Goal: Task Accomplishment & Management: Manage account settings

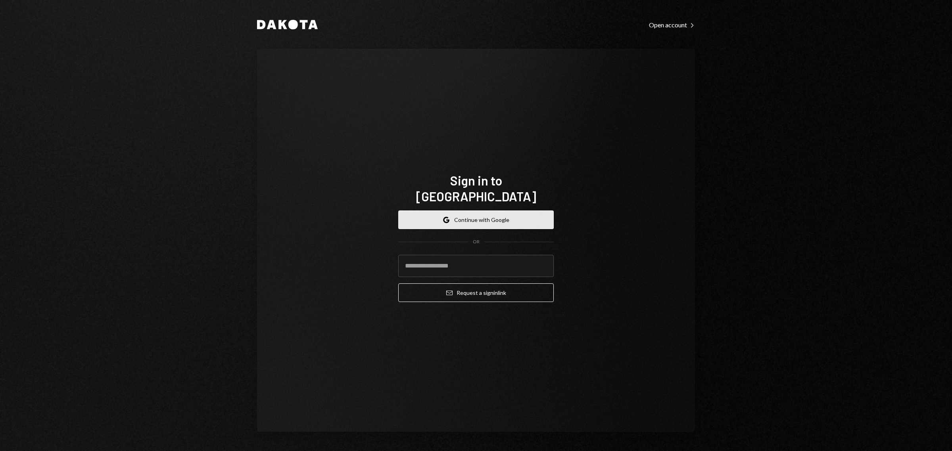
click at [518, 211] on button "Google Continue with Google" at bounding box center [475, 220] width 155 height 19
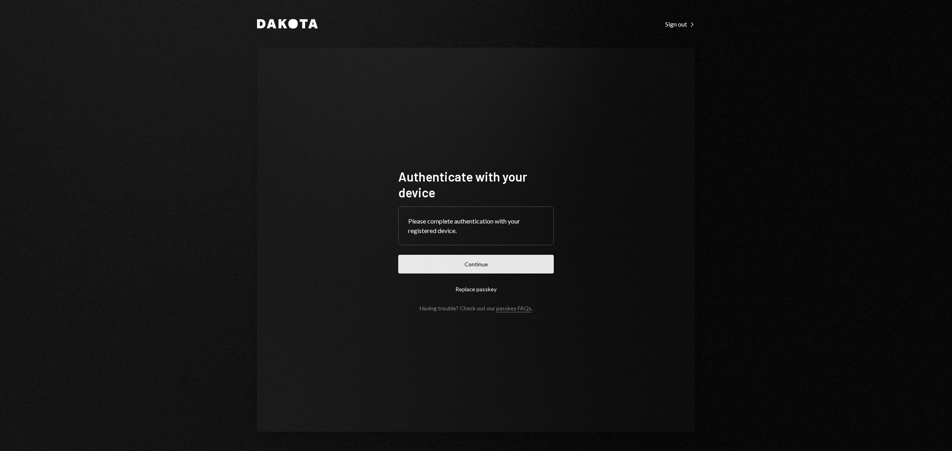
click at [479, 271] on button "Continue" at bounding box center [475, 264] width 155 height 19
click at [488, 262] on button "Continue" at bounding box center [475, 264] width 155 height 19
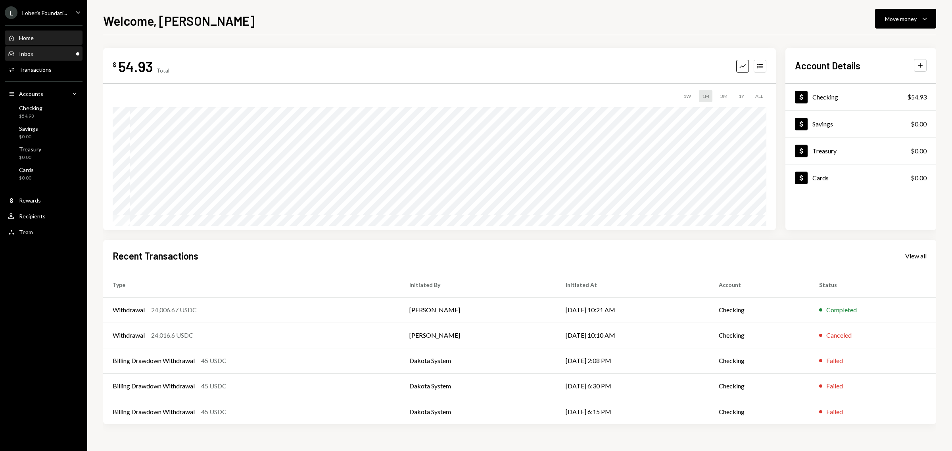
click at [54, 50] on div "Inbox Inbox" at bounding box center [43, 53] width 71 height 7
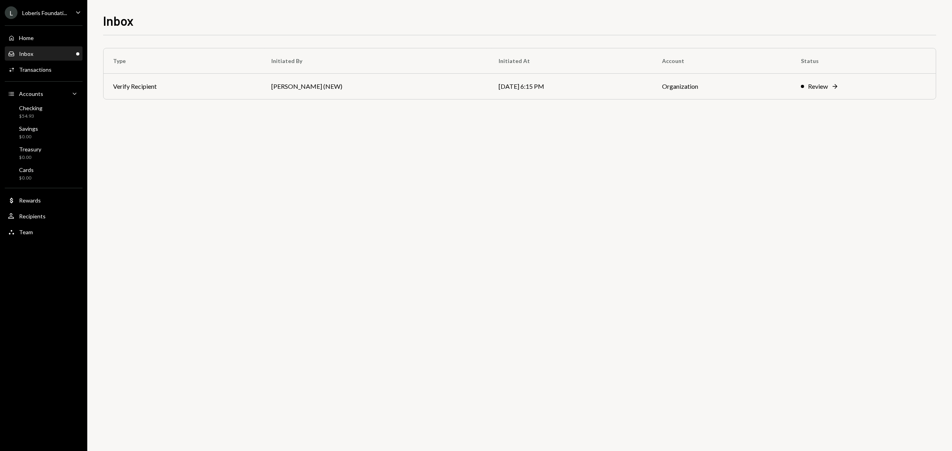
click at [74, 12] on icon "Caret Down" at bounding box center [78, 12] width 9 height 9
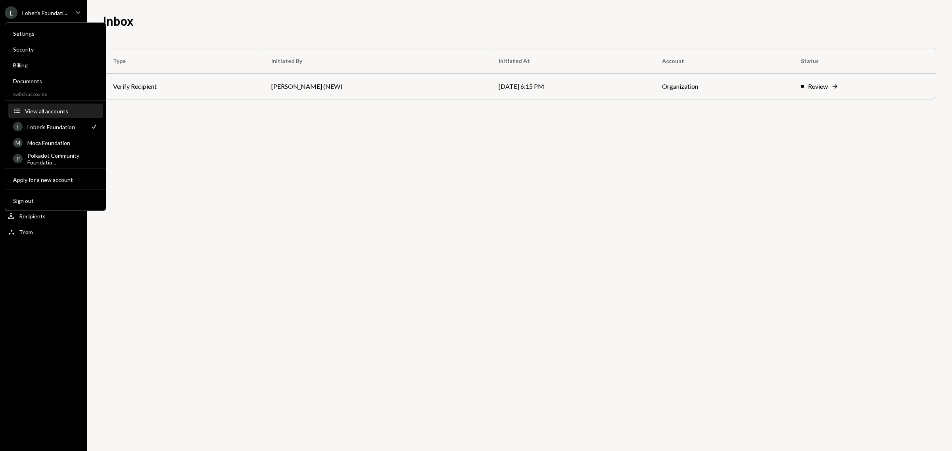
click at [56, 109] on div "View all accounts" at bounding box center [61, 110] width 73 height 7
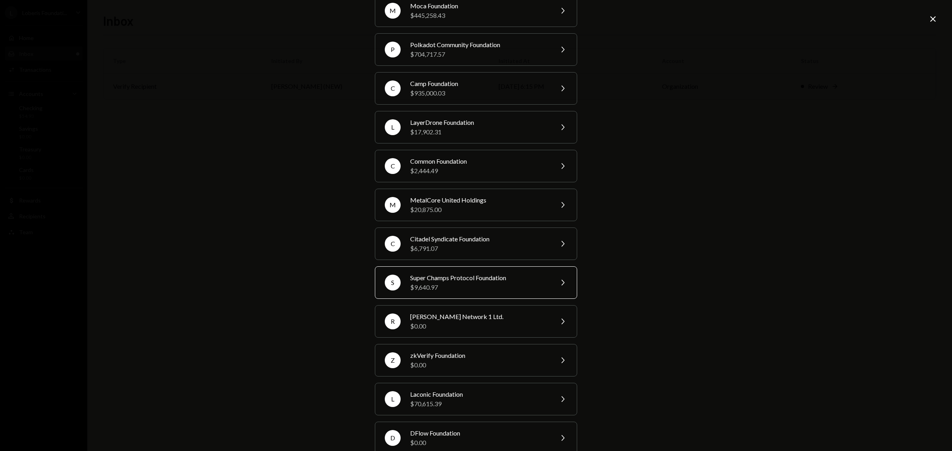
scroll to position [96, 0]
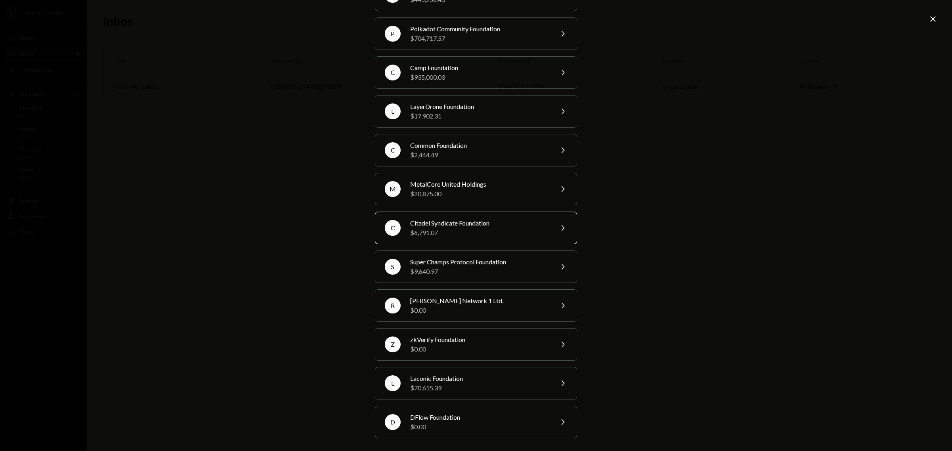
click at [474, 230] on div "$6,791.07" at bounding box center [479, 233] width 138 height 10
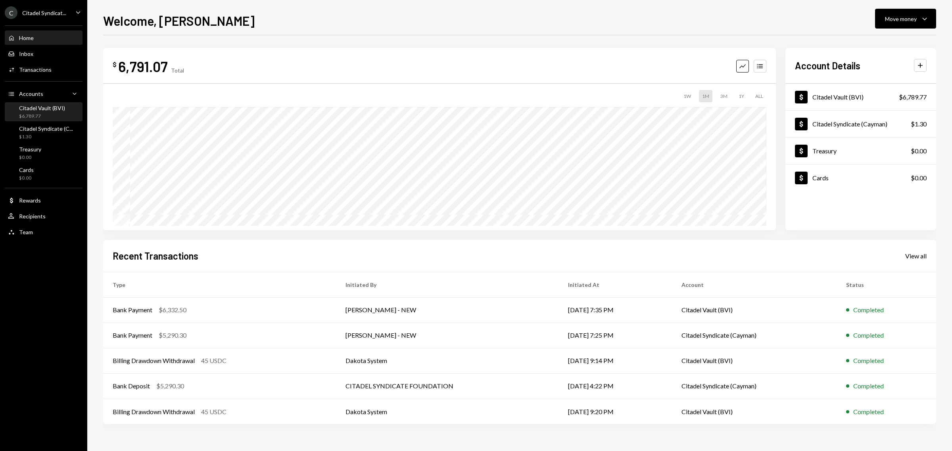
click at [46, 108] on div "Citadel Vault (BVI)" at bounding box center [42, 108] width 46 height 7
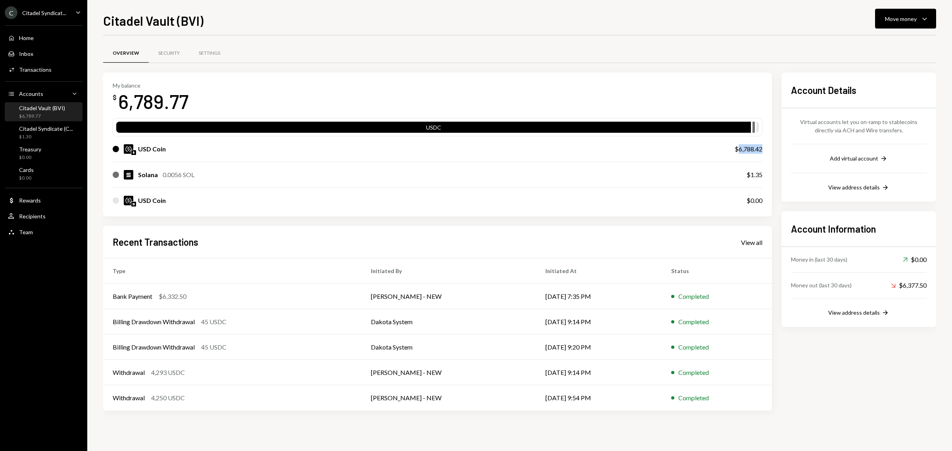
drag, startPoint x: 762, startPoint y: 151, endPoint x: 736, endPoint y: 148, distance: 25.5
click at [736, 148] on div "$6,788.42" at bounding box center [748, 149] width 28 height 10
copy div "6,788.42"
